Goal: Transaction & Acquisition: Purchase product/service

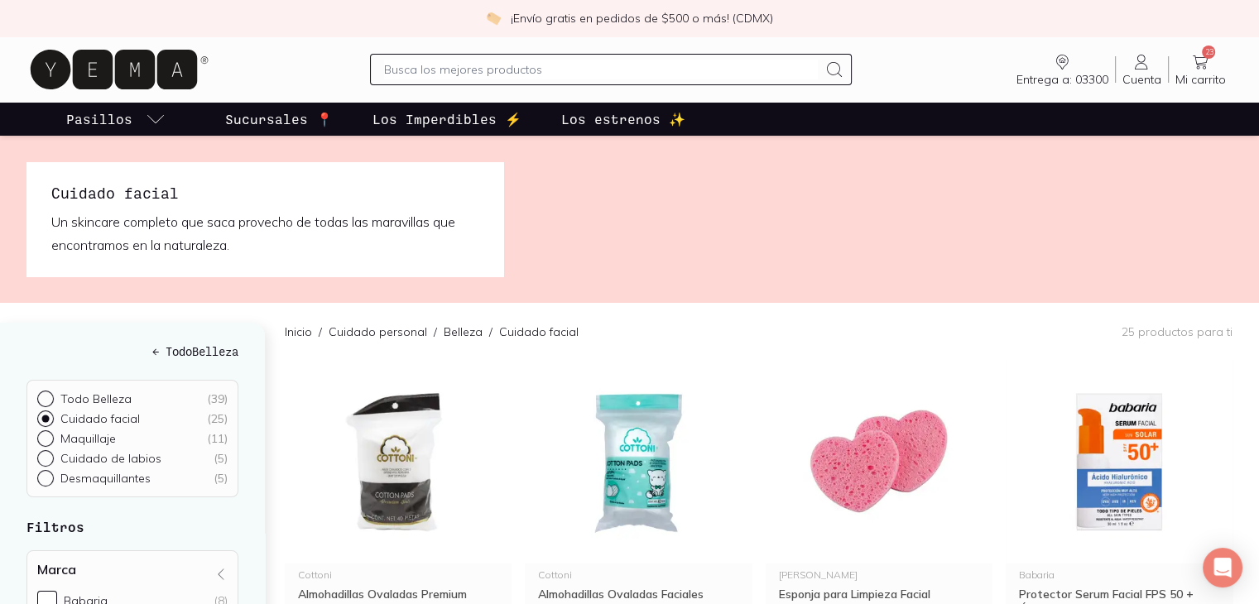
click at [947, 79] on div "Entrega a: 03300 03300 Buscar Buscar Cuenta Cuenta 23 Mi carrito Carrito" at bounding box center [629, 69] width 1206 height 53
click at [542, 74] on input "text" at bounding box center [601, 70] width 435 height 20
type input "mantequilla"
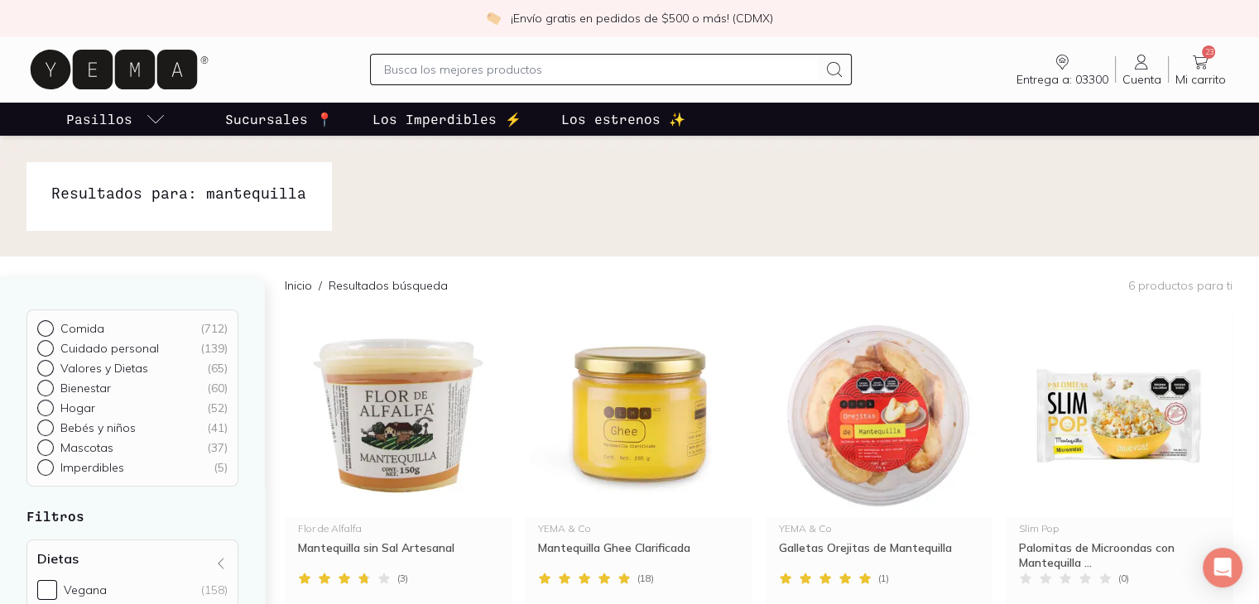
click at [515, 205] on img at bounding box center [629, 196] width 1259 height 121
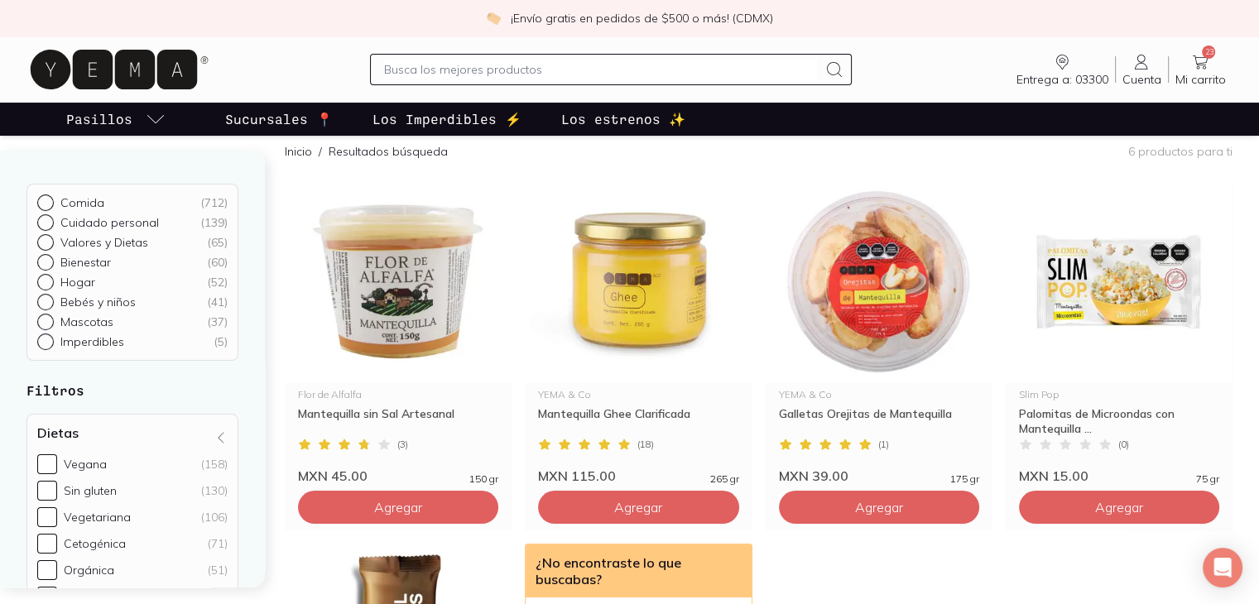
scroll to position [132, 0]
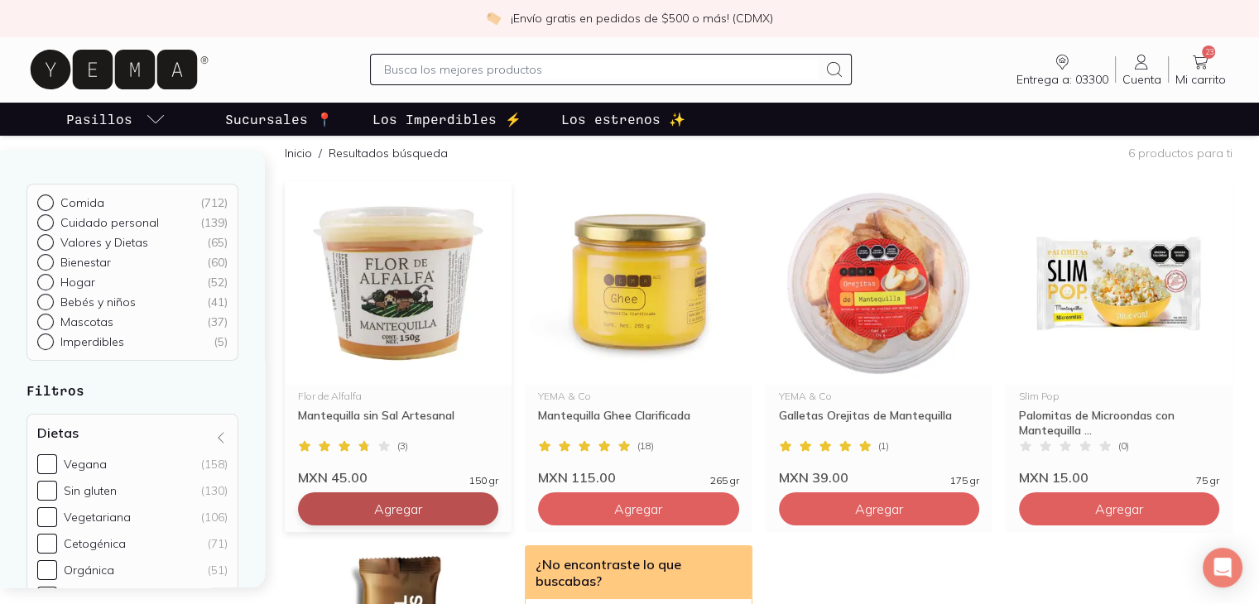
click at [402, 446] on span "Agregar" at bounding box center [398, 509] width 48 height 17
click at [421, 286] on img at bounding box center [398, 283] width 227 height 204
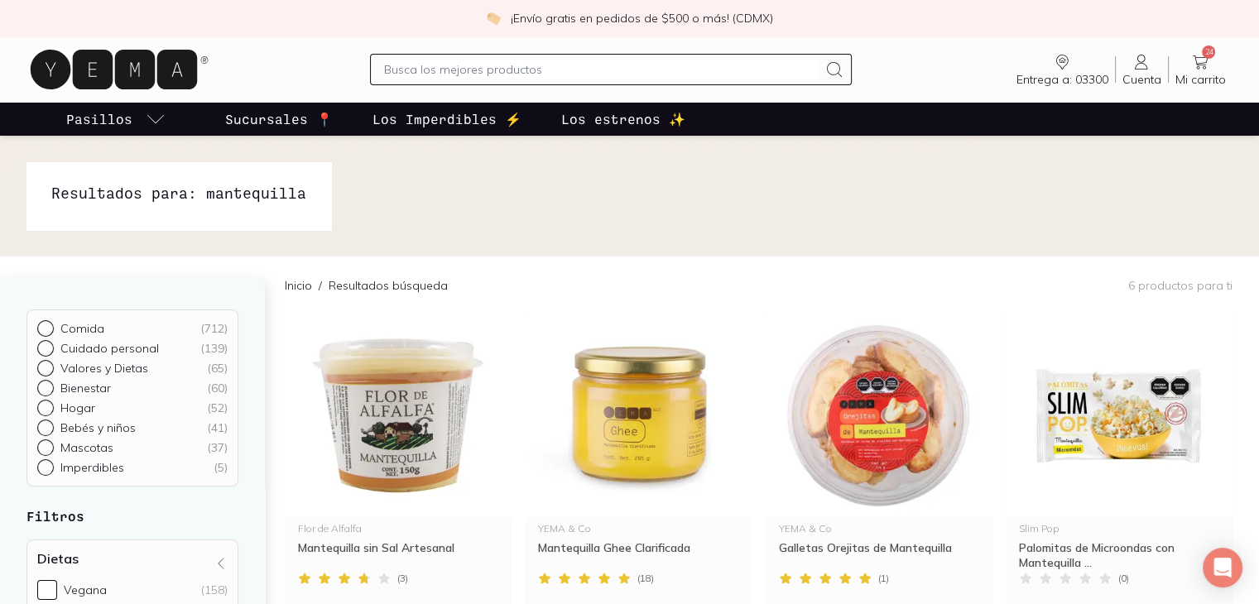
click at [639, 57] on span "24" at bounding box center [1208, 52] width 13 height 13
